Goal: Task Accomplishment & Management: Complete application form

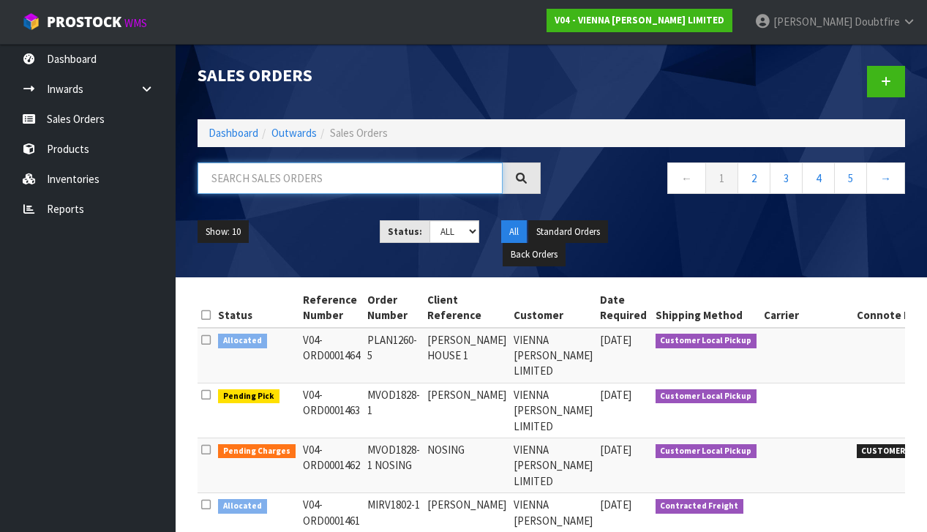
click at [210, 178] on input "text" at bounding box center [349, 177] width 305 height 31
type input "FLOORING XTRA"
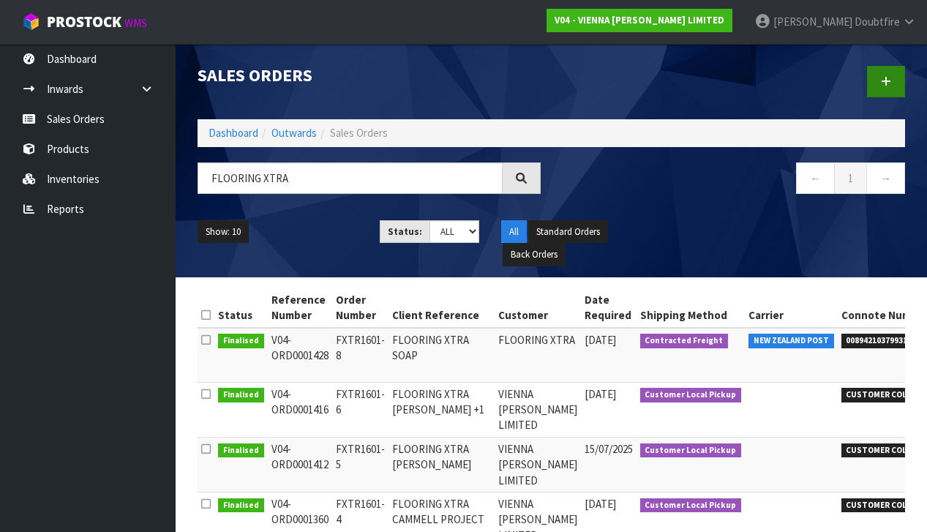
click at [891, 86] on link at bounding box center [886, 81] width 38 height 31
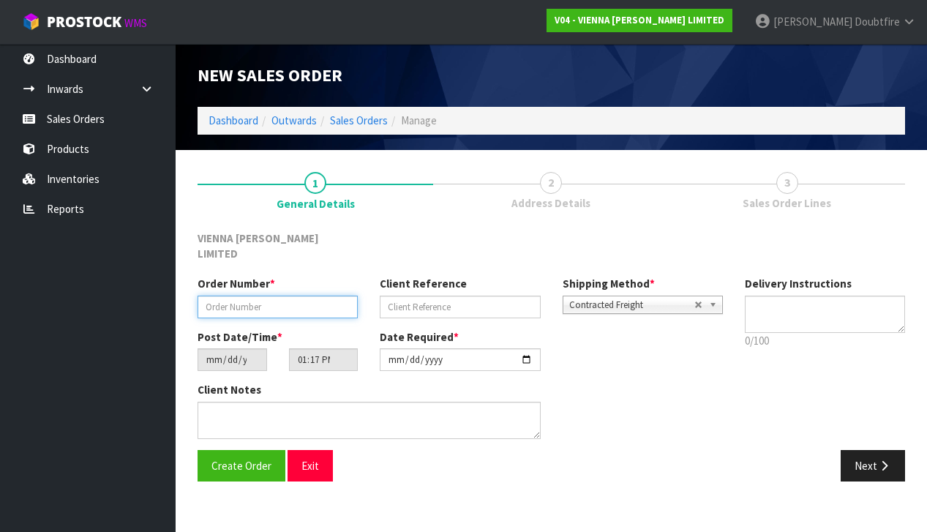
click at [212, 295] on input "text" at bounding box center [277, 306] width 160 height 23
paste input "FXTR1601-10"
type input "FXTR1601-10"
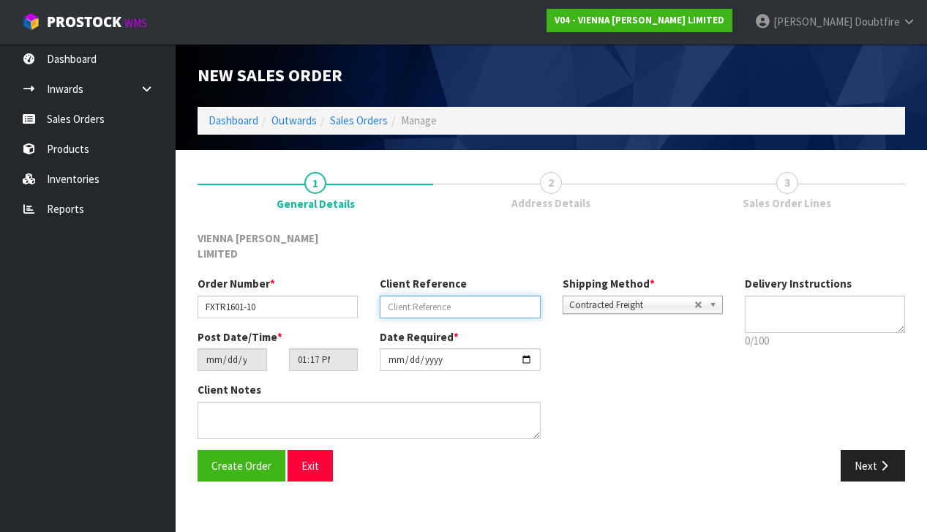
click at [420, 295] on input "text" at bounding box center [460, 306] width 160 height 23
type input "FLOORING XTRA PANELS"
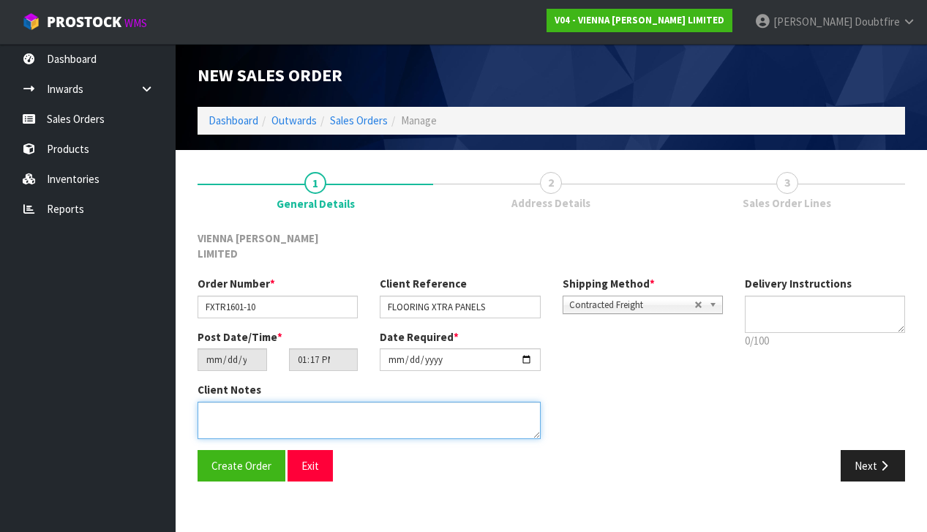
click at [290, 401] on textarea at bounding box center [368, 419] width 343 height 37
type textarea "FLOORING XTRA [GEOGRAPHIC_DATA]"
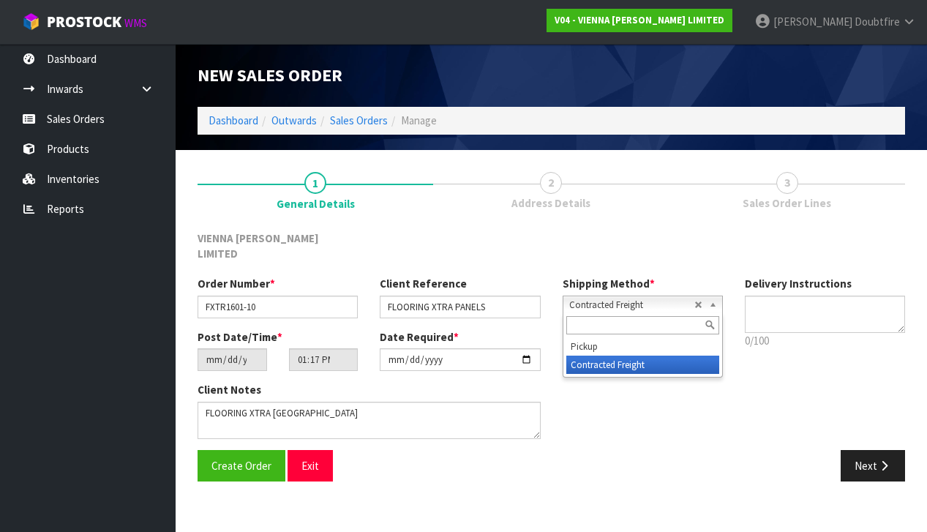
click at [614, 296] on span "Contracted Freight" at bounding box center [631, 305] width 125 height 18
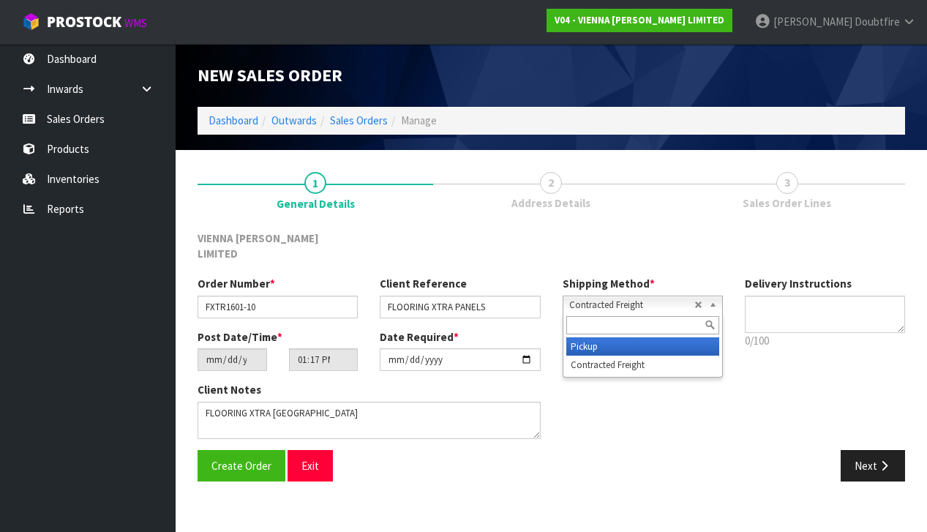
click at [603, 337] on li "Pickup" at bounding box center [642, 346] width 153 height 18
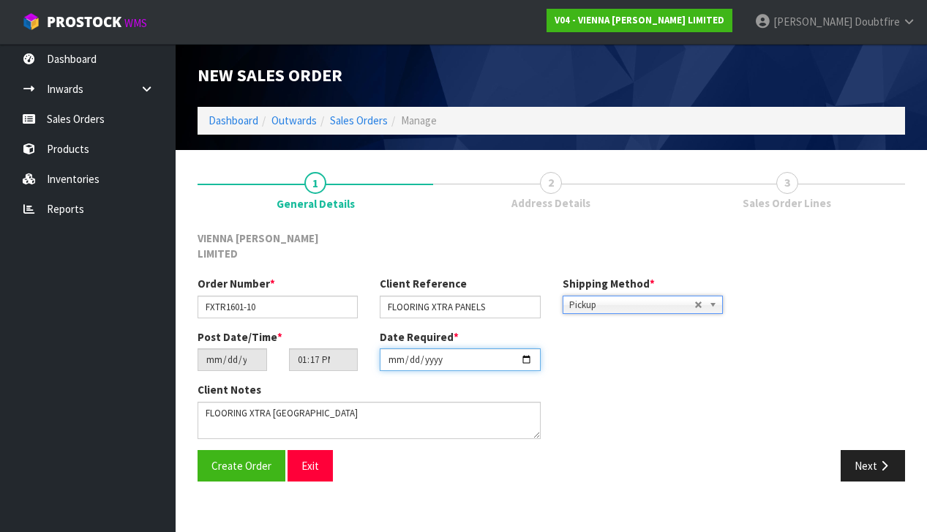
click at [393, 352] on input "[DATE]" at bounding box center [460, 359] width 160 height 23
type input "[DATE]"
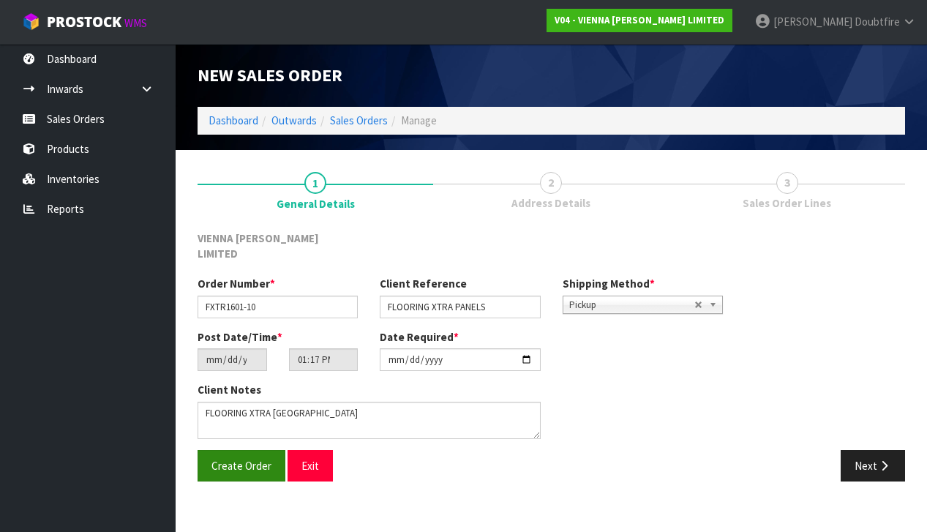
click at [246, 458] on span "Create Order" at bounding box center [241, 465] width 60 height 14
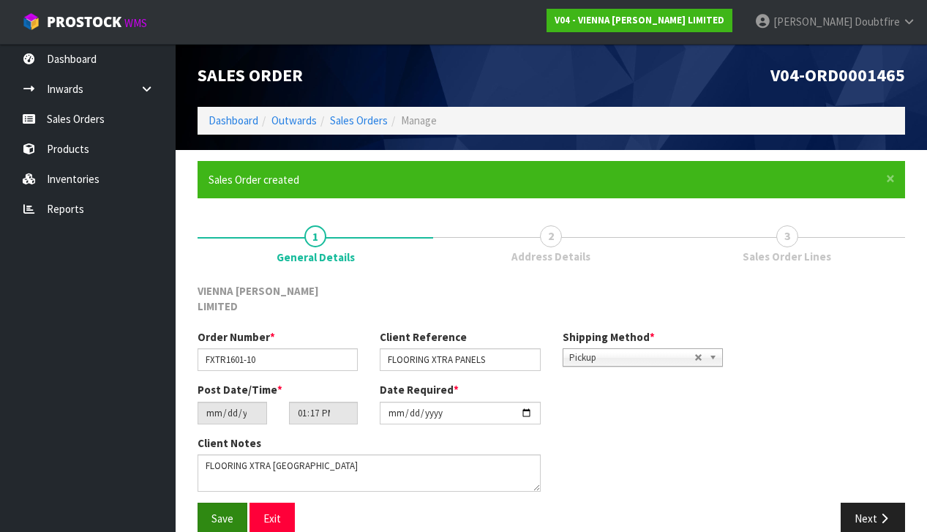
click at [227, 511] on span "Save" at bounding box center [222, 518] width 22 height 14
click at [891, 502] on button "Next" at bounding box center [872, 517] width 64 height 31
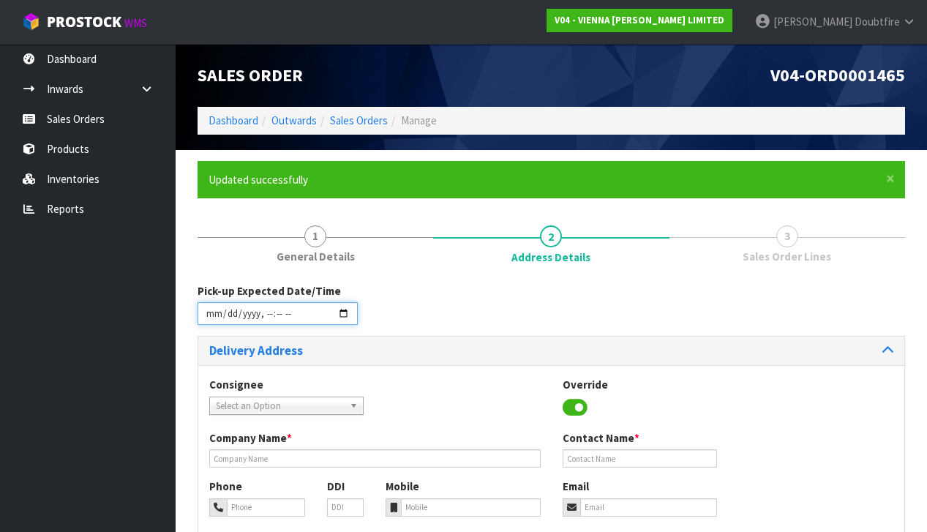
click at [210, 323] on input "datetime-local" at bounding box center [277, 313] width 160 height 23
type input "[DATE]T13:18"
click at [483, 362] on div "Delivery Address" at bounding box center [551, 350] width 706 height 29
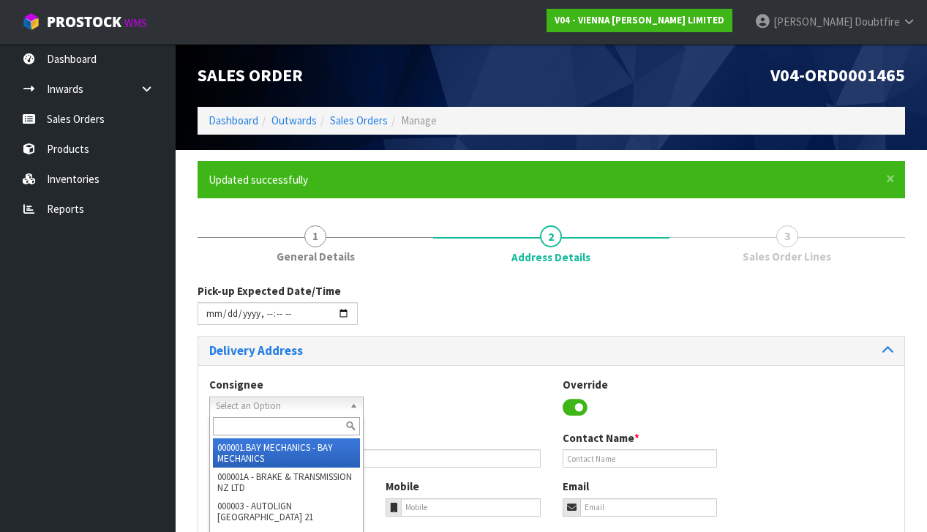
click at [260, 401] on span "Select an Option" at bounding box center [280, 406] width 128 height 18
type input "vienn"
click at [270, 445] on li "V04 - [PERSON_NAME] LIMITED" at bounding box center [286, 452] width 147 height 29
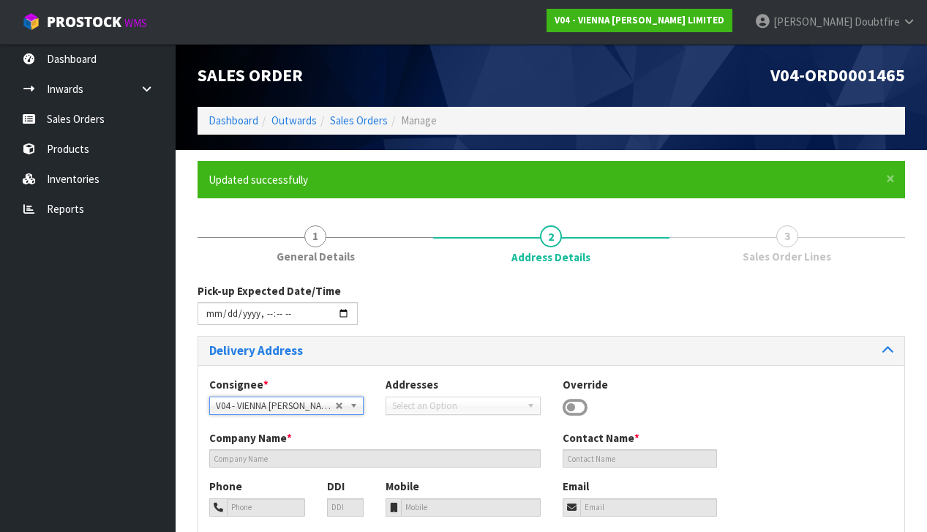
type input "VIENNA [PERSON_NAME] LIMITED"
type input "[PERSON_NAME]"
type input "[PHONE_NUMBER]"
type input "[PERSON_NAME][EMAIL_ADDRESS][DOMAIN_NAME]"
type input "2 ROXBURGH ST"
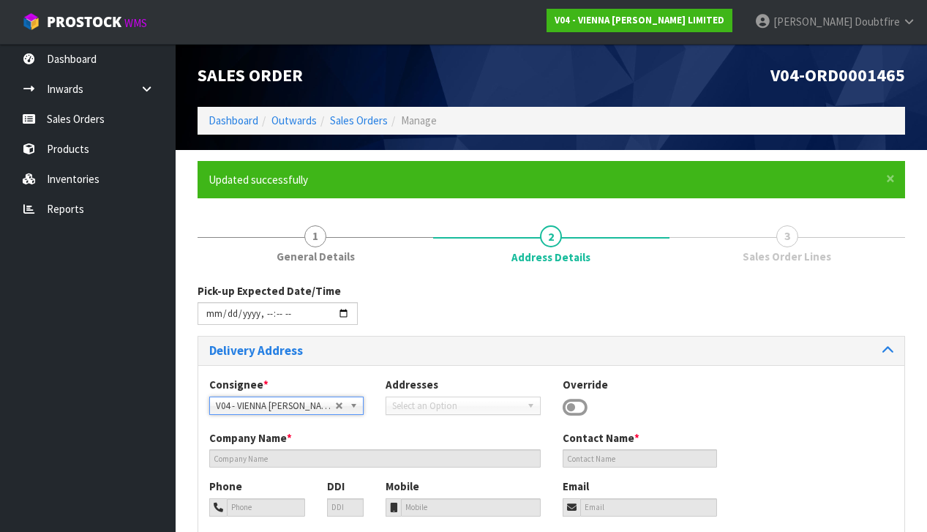
type input "1023"
type input "[GEOGRAPHIC_DATA]"
type input "NEWMARKET"
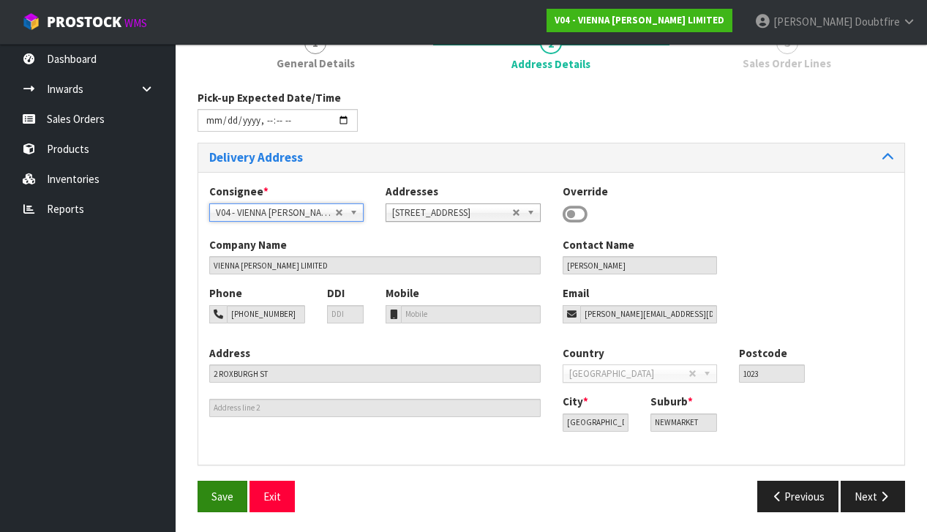
scroll to position [191, 0]
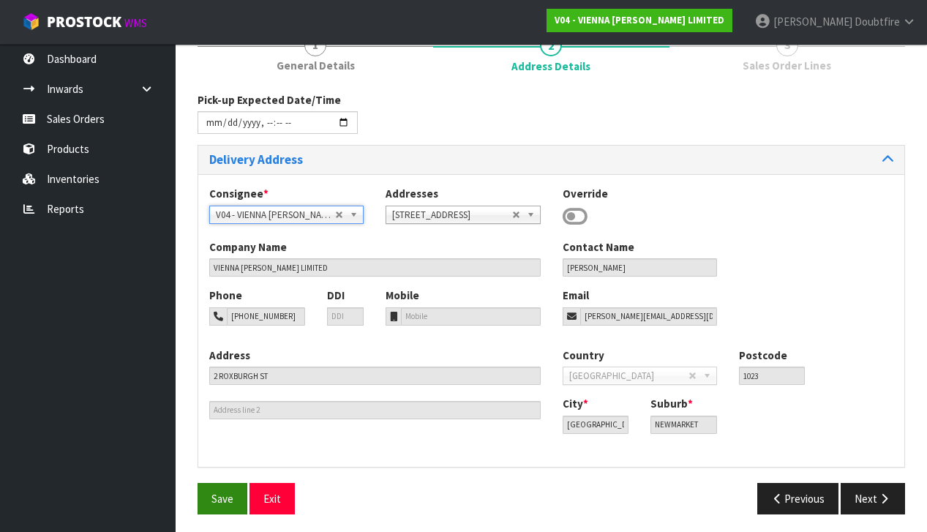
click at [223, 491] on span "Save" at bounding box center [222, 498] width 22 height 14
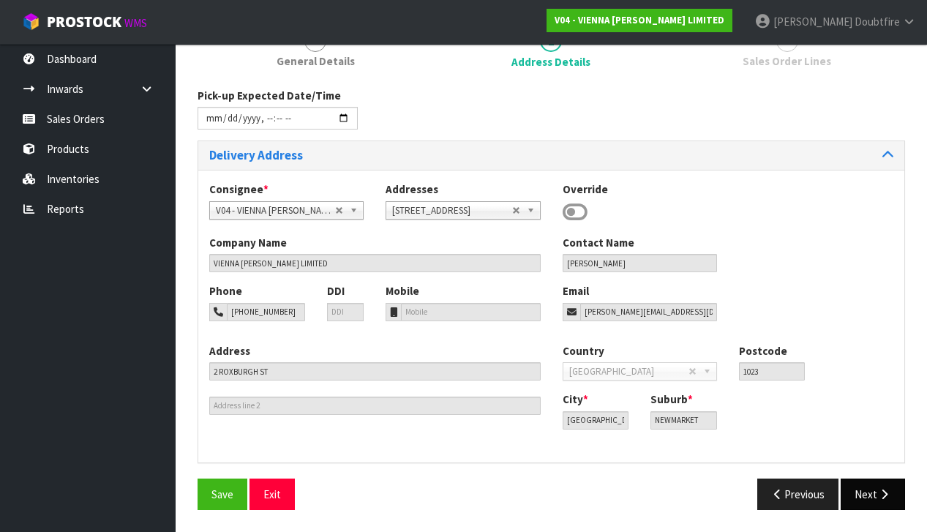
type input "[DATE]T13:18"
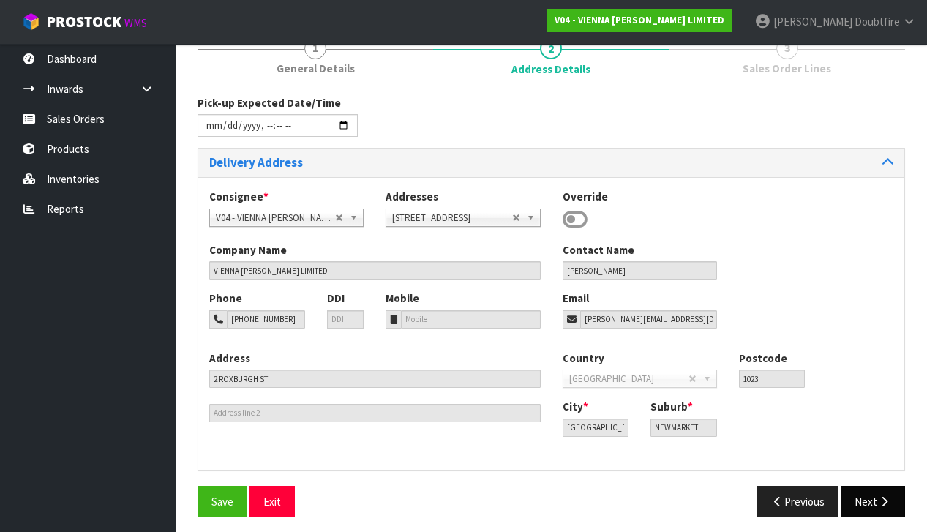
click at [883, 496] on icon "button" at bounding box center [884, 501] width 14 height 11
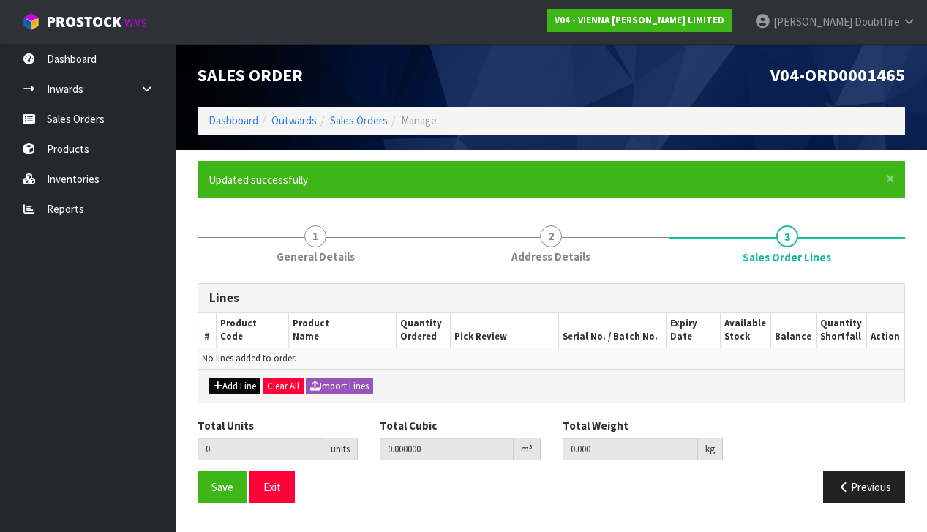
click at [225, 383] on button "Add Line" at bounding box center [234, 386] width 51 height 18
type input "0"
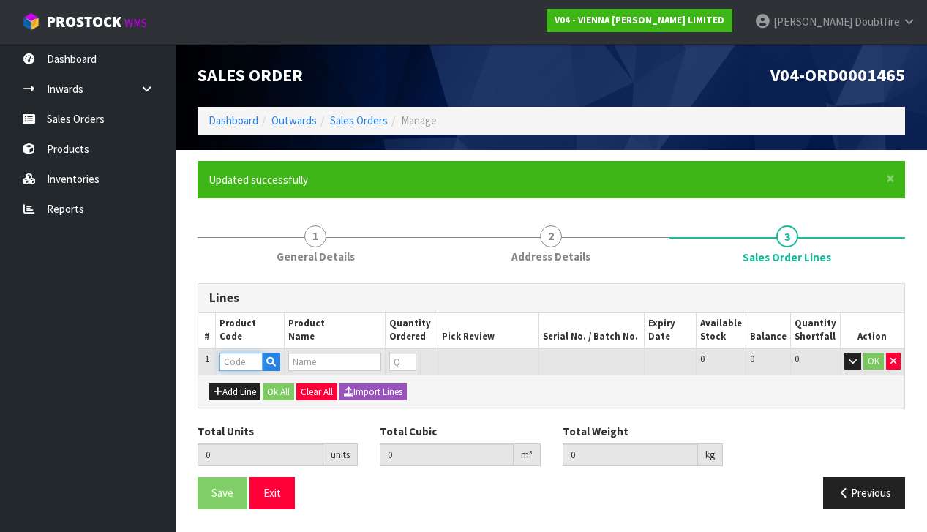
click at [233, 360] on input "text" at bounding box center [240, 361] width 43 height 18
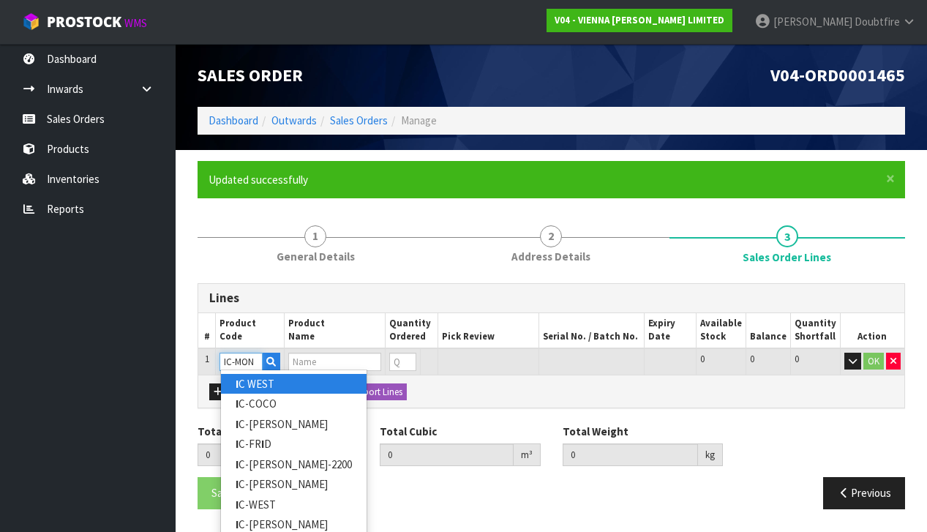
type input "IC-[PERSON_NAME]"
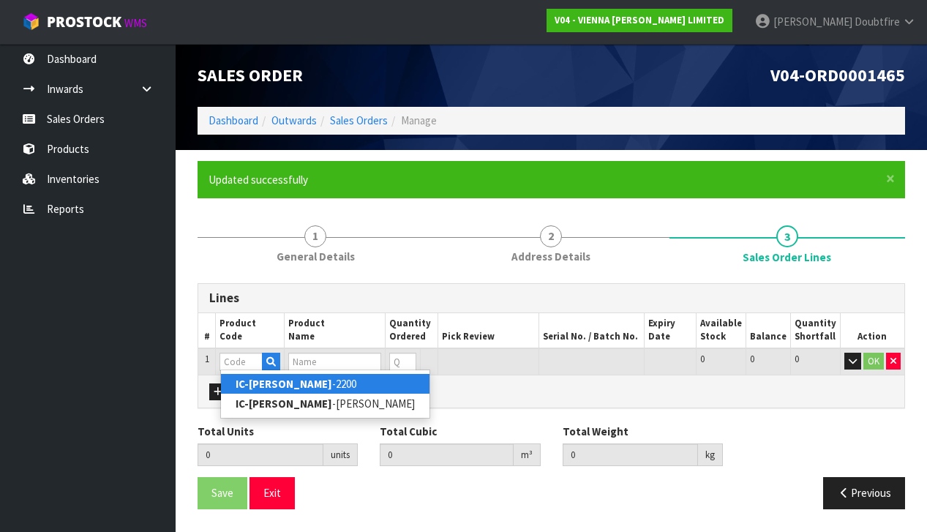
click at [290, 385] on link "IC-[PERSON_NAME] -2200" at bounding box center [325, 384] width 208 height 20
type input "IC-[PERSON_NAME]-2200"
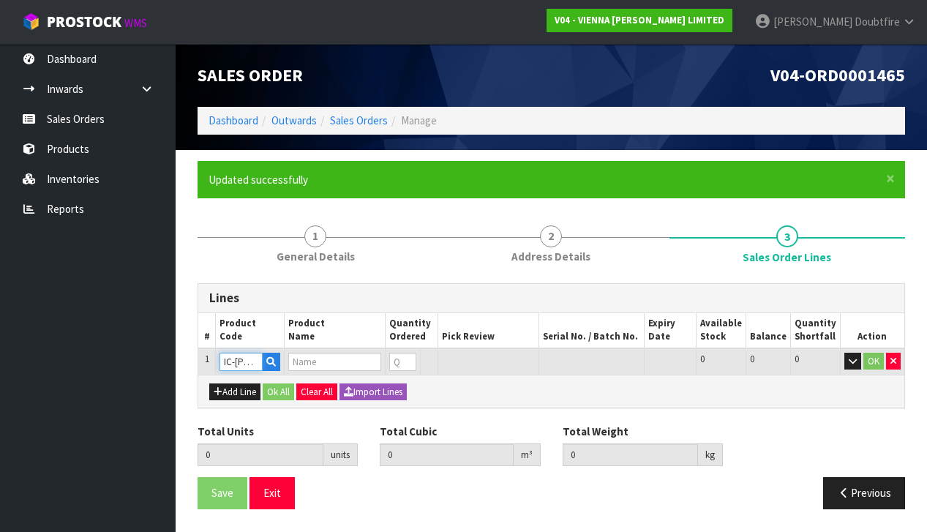
type input "0.000000"
type input "0.000"
type input "ICONS COLLECTION MONACO 220X2200 XML"
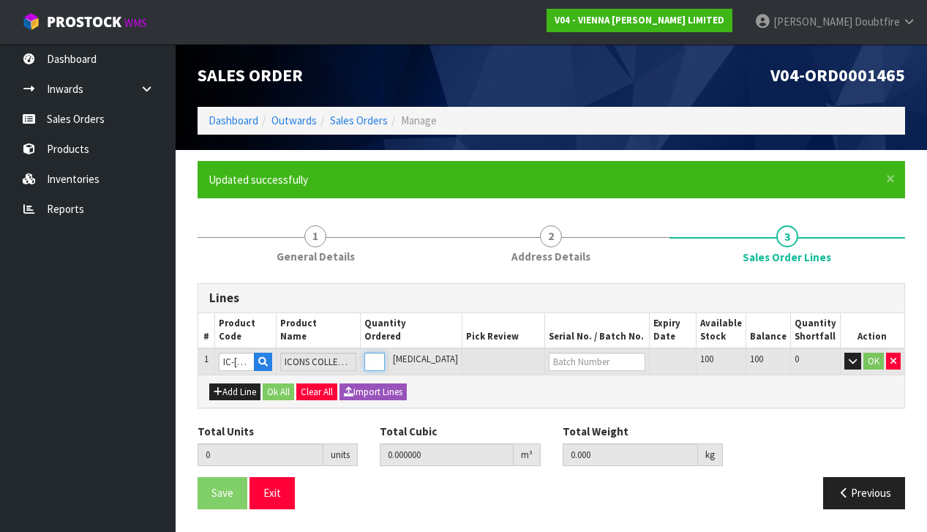
type input "1"
type input "0.05352"
type input "30"
click at [377, 354] on input "1" at bounding box center [367, 361] width 19 height 18
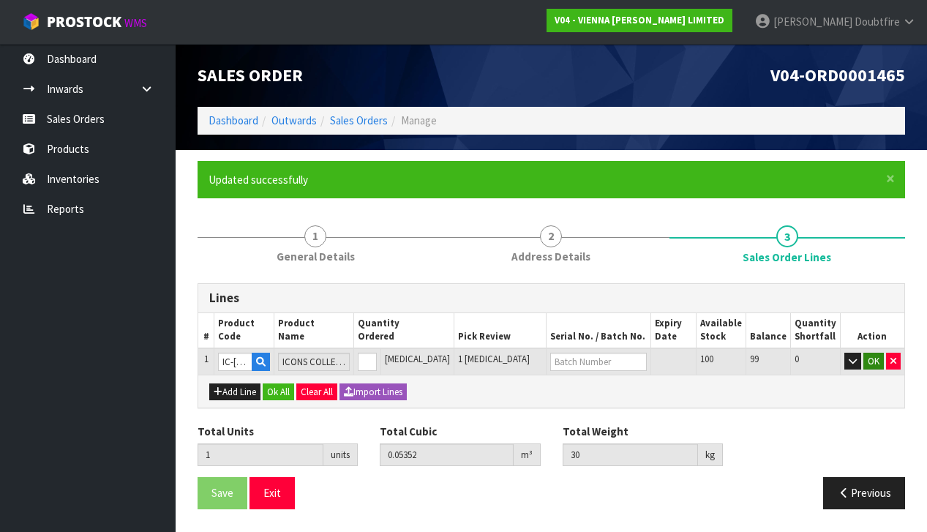
click at [880, 361] on button "OK" at bounding box center [873, 361] width 20 height 18
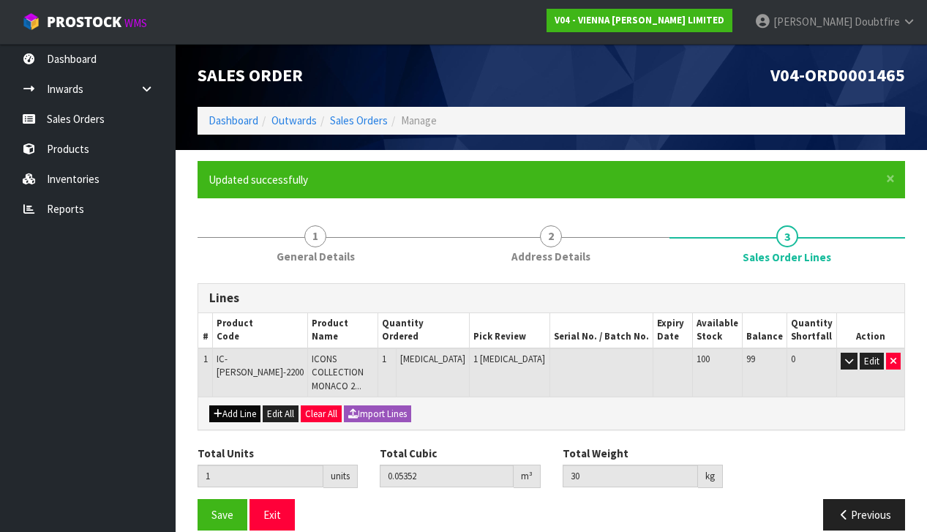
click at [235, 405] on button "Add Line" at bounding box center [234, 414] width 51 height 18
type input "0"
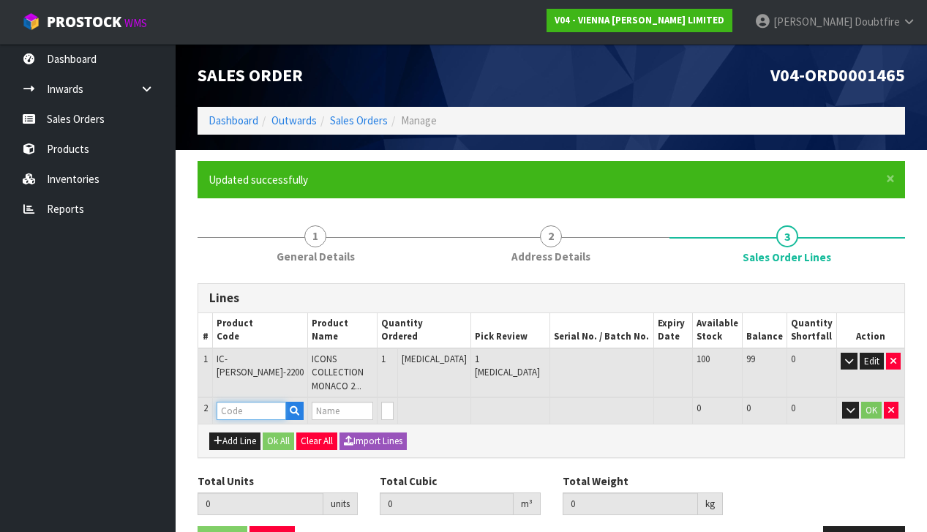
click at [234, 401] on input "text" at bounding box center [250, 410] width 69 height 18
type input "IC-FRID"
type input "1"
type input "0.05352"
type input "30"
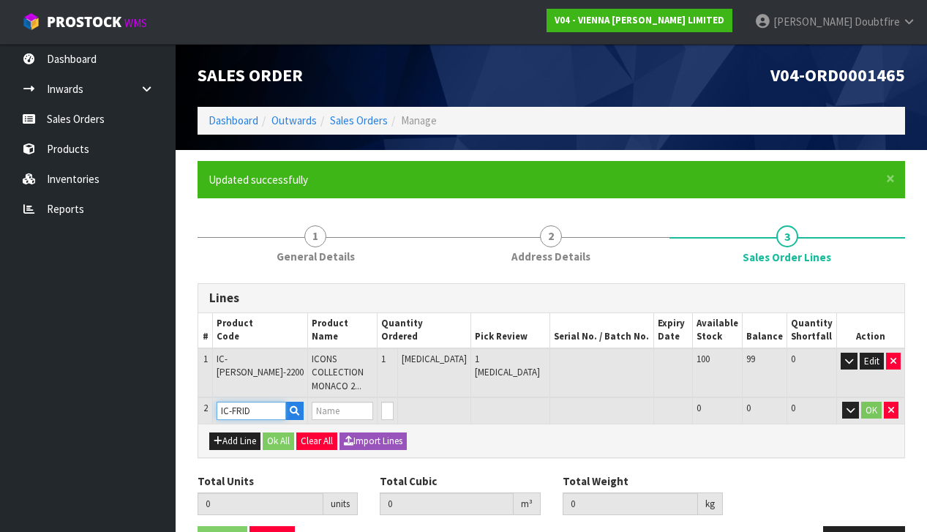
type input "ICONS [PERSON_NAME] 220X2200X15/4 UV LAC"
type input "0"
type input "IC-FRID"
type input "1"
type input "2"
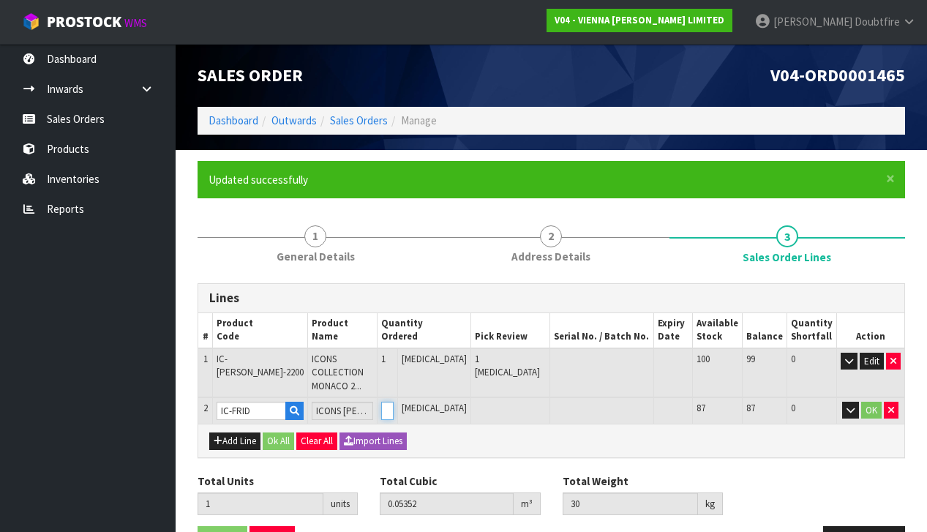
type input "0.10458"
type input "61"
click at [393, 401] on input "1" at bounding box center [387, 410] width 12 height 18
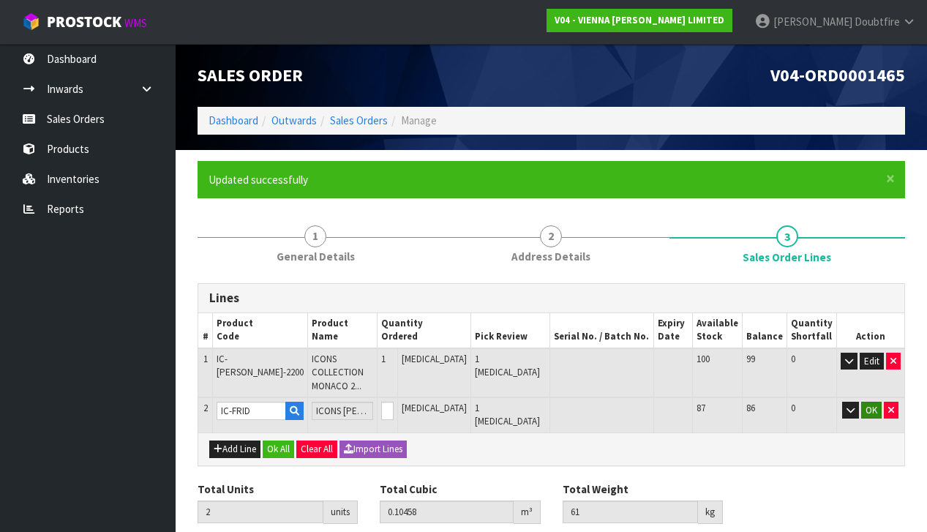
click at [864, 401] on button "OK" at bounding box center [871, 410] width 20 height 18
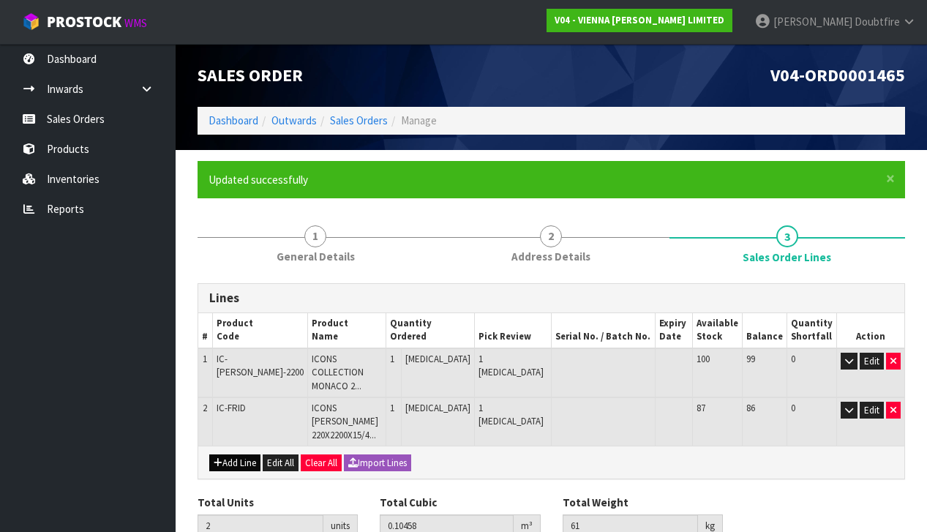
click at [238, 454] on button "Add Line" at bounding box center [234, 463] width 51 height 18
type input "0"
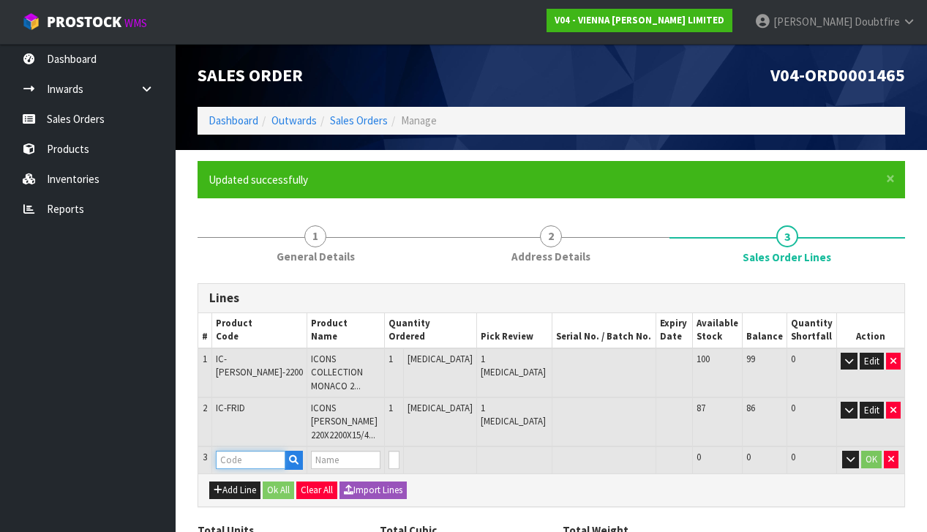
click at [234, 450] on input "text" at bounding box center [250, 459] width 69 height 18
type input "PC-C"
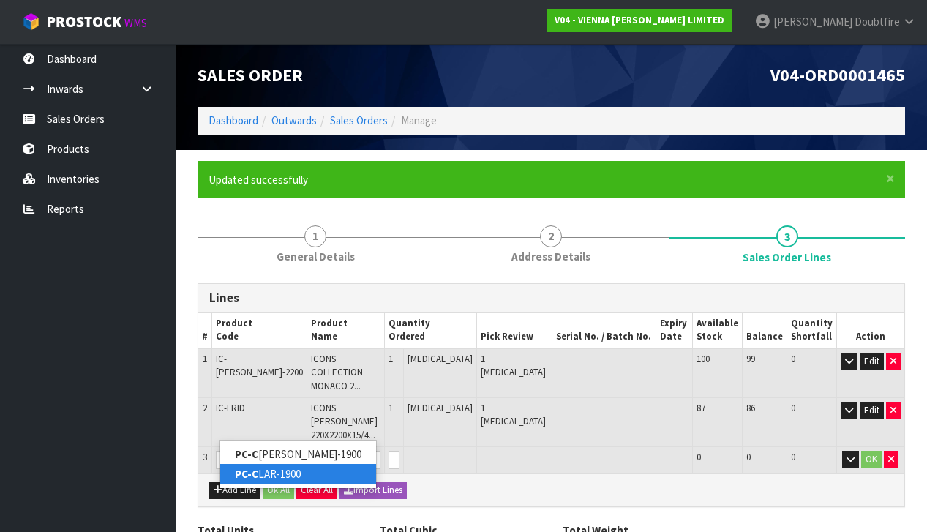
click at [252, 472] on strong "PC-C" at bounding box center [246, 474] width 23 height 14
type input "PC-CLAR-1900"
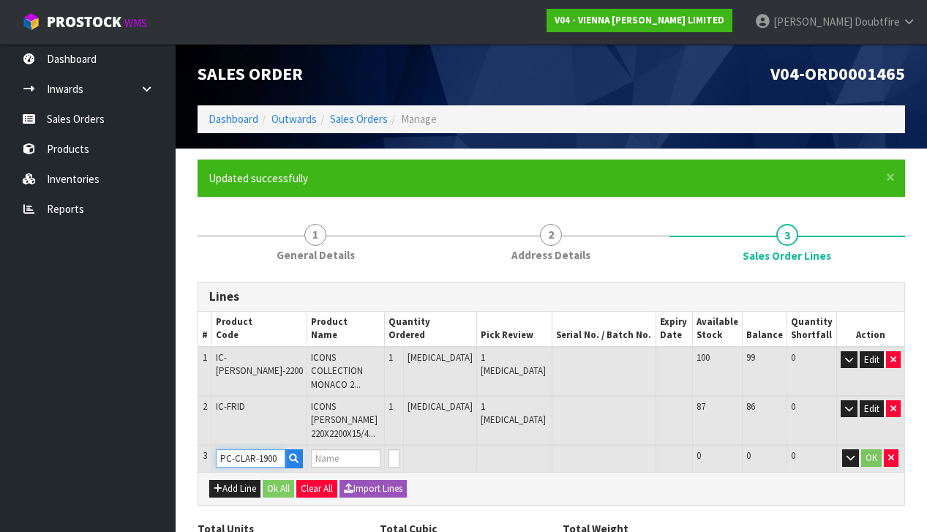
type input "2"
type input "0.10458"
type input "61"
type input "PETIT CHATEAU CLARET 190X1900X15/4 UV LAC"
type input "1"
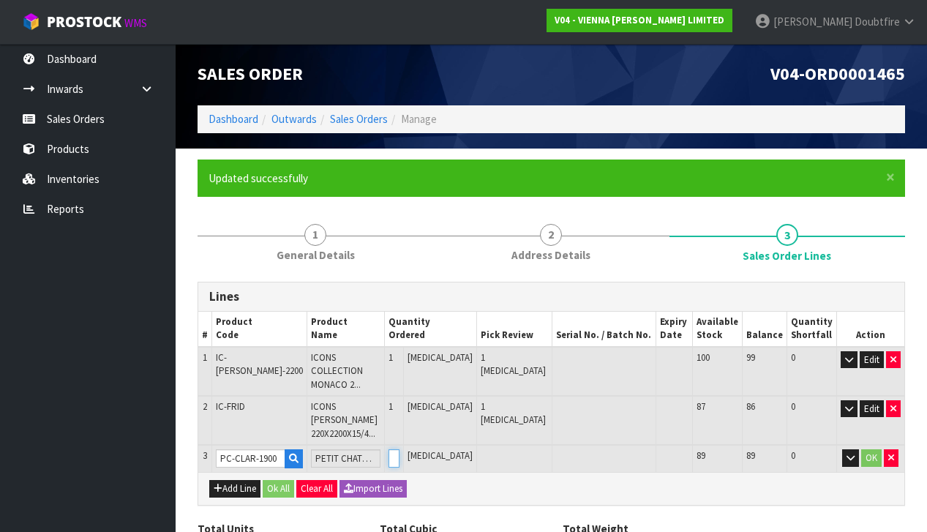
type input "3"
type input "0.14278"
type input "83"
click at [399, 449] on input "1" at bounding box center [393, 458] width 10 height 18
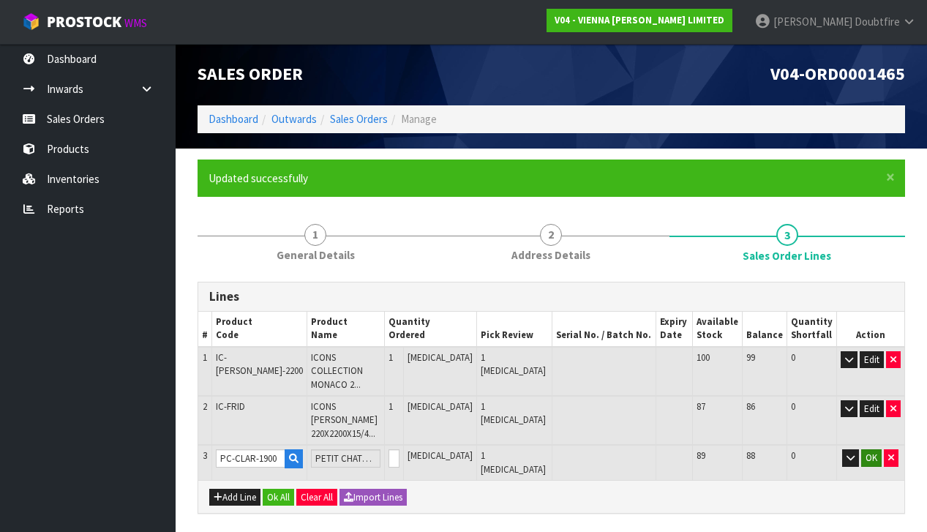
click at [869, 449] on button "OK" at bounding box center [871, 458] width 20 height 18
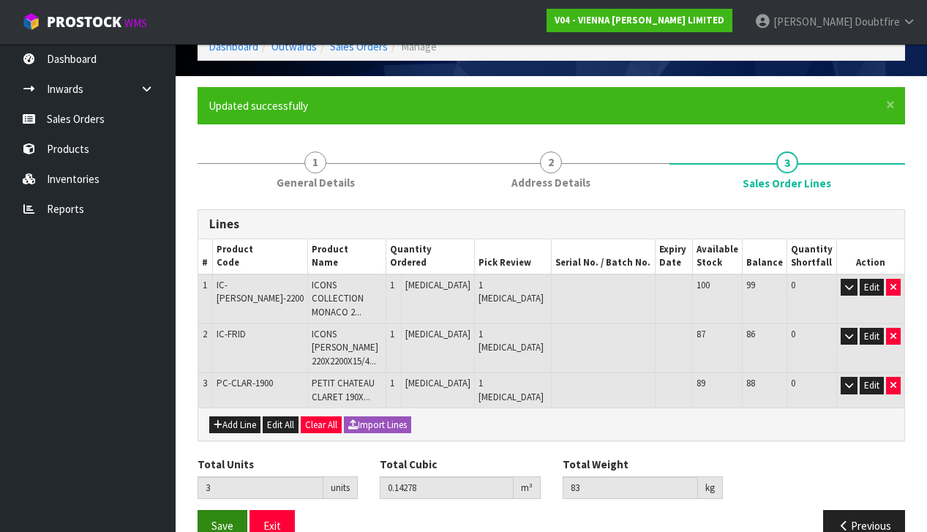
scroll to position [73, 0]
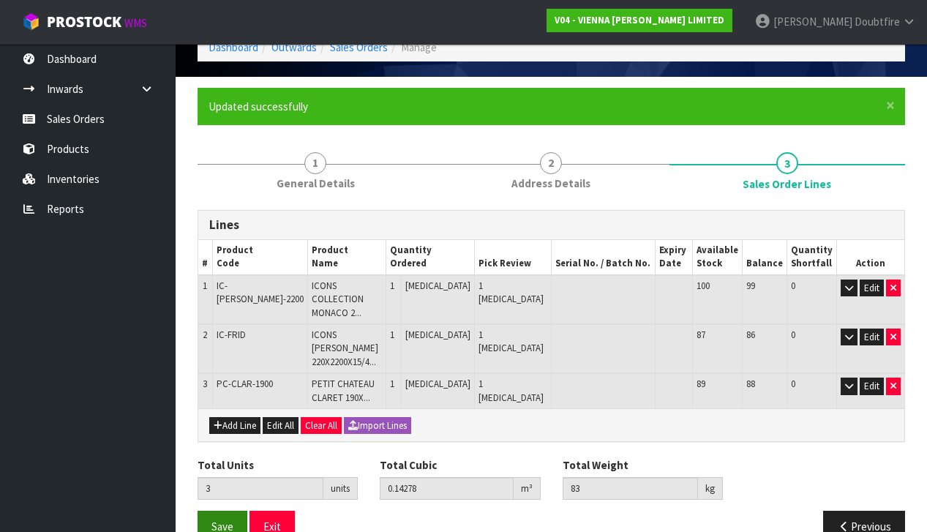
click at [218, 519] on span "Save" at bounding box center [222, 526] width 22 height 14
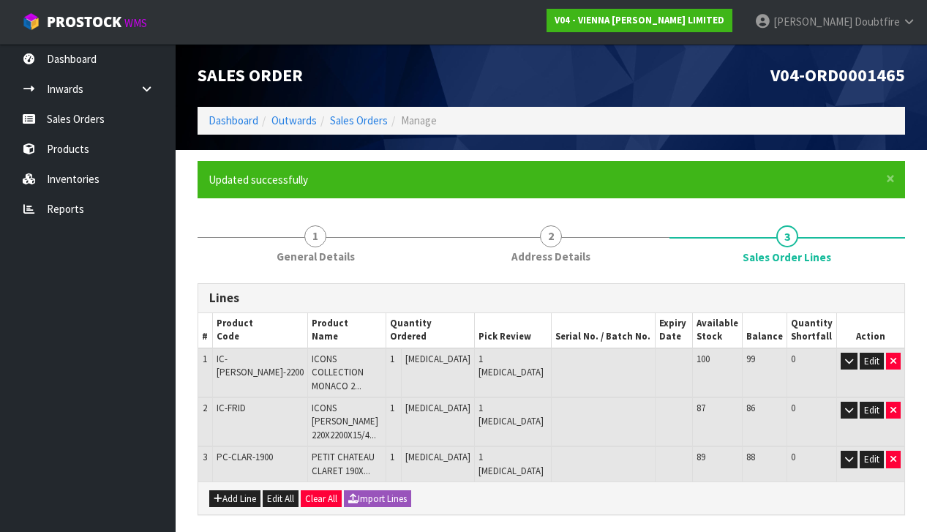
scroll to position [0, 0]
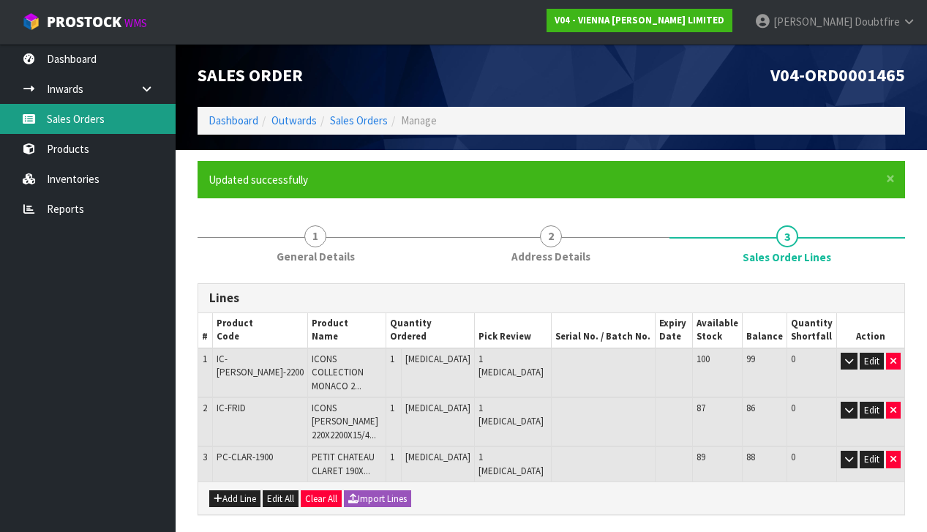
click at [97, 124] on link "Sales Orders" at bounding box center [88, 119] width 176 height 30
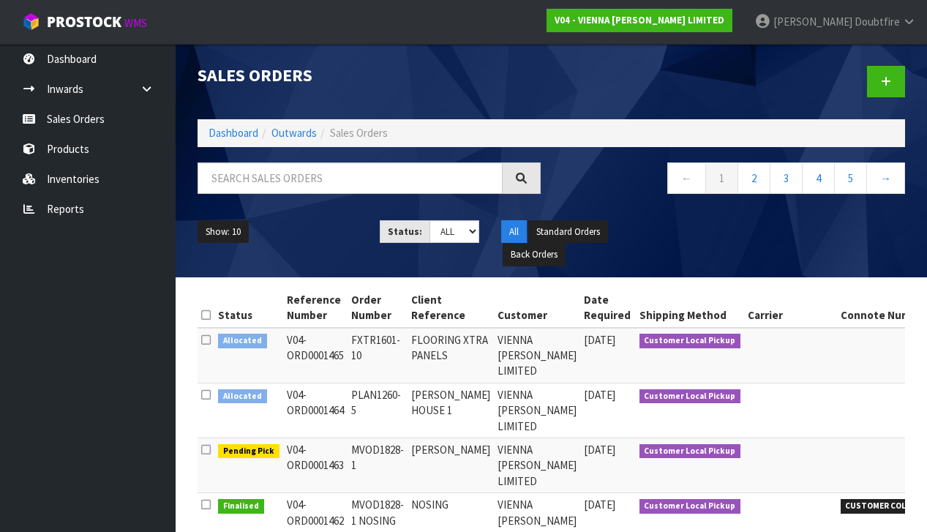
click at [107, 408] on ul "Dashboard Inwards Purchase Orders Receipts Sales Orders Products Inventories Re…" at bounding box center [88, 288] width 176 height 488
